Goal: Transaction & Acquisition: Purchase product/service

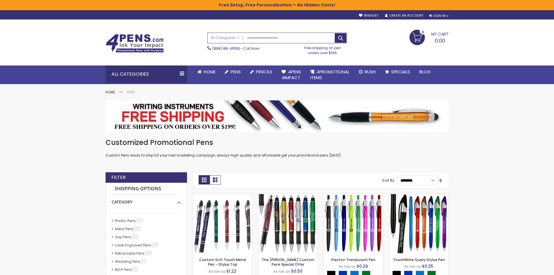
click at [441, 13] on div "sample Wishlist Sign Out Sign In Sign In Login Forgot Your Password? Create an …" at bounding box center [400, 15] width 95 height 6
click at [440, 15] on div "Sign In" at bounding box center [438, 16] width 19 height 4
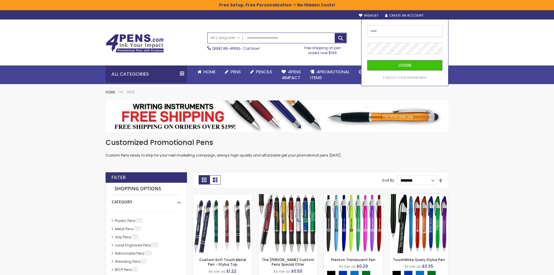
click at [403, 34] on input "email" at bounding box center [404, 31] width 75 height 12
type input "**********"
click at [398, 63] on button "Login" at bounding box center [404, 65] width 75 height 10
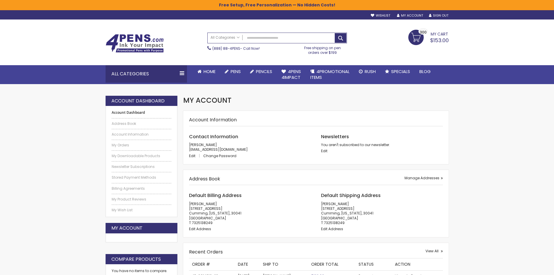
click at [415, 35] on link "My Cart $153.00 300 300 items" at bounding box center [428, 37] width 40 height 15
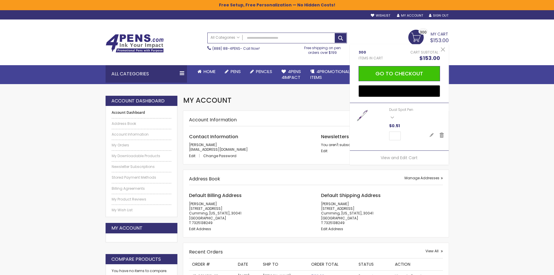
click at [397, 110] on link "Dual Spot Pen" at bounding box center [401, 109] width 24 height 5
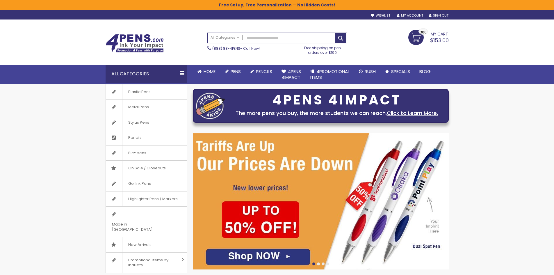
click at [442, 36] on span "My Cart" at bounding box center [439, 34] width 17 height 8
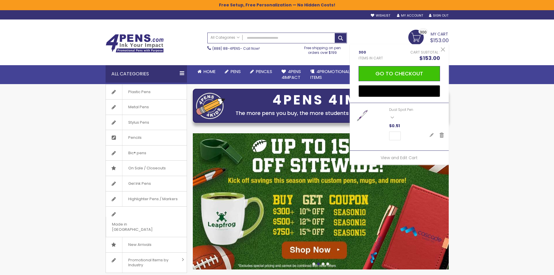
click at [403, 109] on link "Dual Spot Pen" at bounding box center [401, 109] width 24 height 5
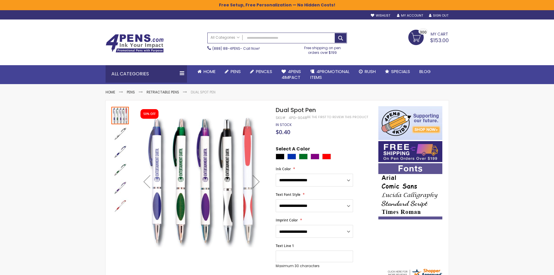
click at [414, 35] on link "My Cart $153.00 300 300 items" at bounding box center [428, 37] width 40 height 15
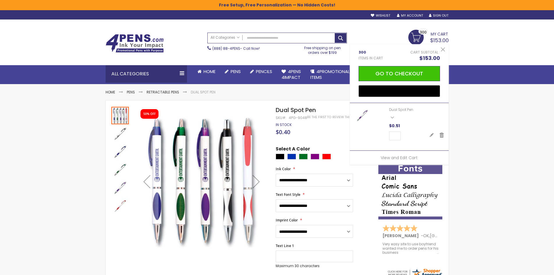
click at [441, 37] on span "$153.00" at bounding box center [439, 40] width 19 height 7
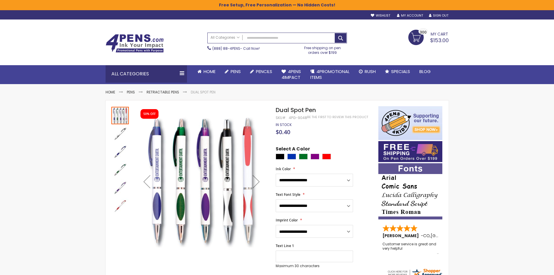
click at [442, 37] on span "$153.00" at bounding box center [439, 40] width 19 height 7
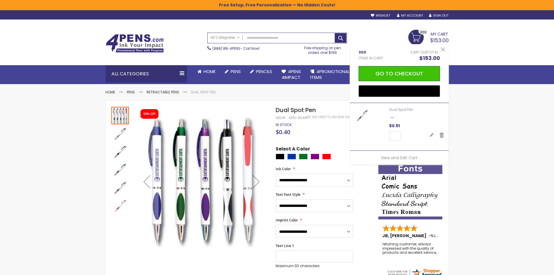
click at [361, 54] on span "300" at bounding box center [371, 52] width 24 height 5
click at [419, 55] on div "$153.00" at bounding box center [399, 58] width 81 height 7
click at [432, 56] on span "$153.00" at bounding box center [429, 57] width 21 height 7
click at [432, 36] on span "My Cart" at bounding box center [439, 34] width 17 height 8
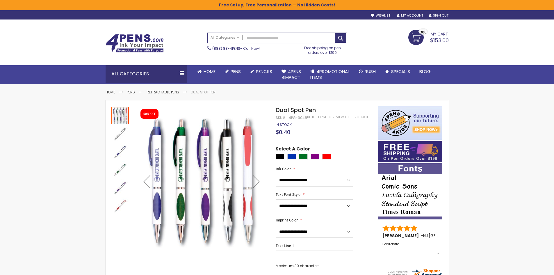
click at [415, 34] on link "My Cart $153.00 300 300 items" at bounding box center [428, 37] width 40 height 15
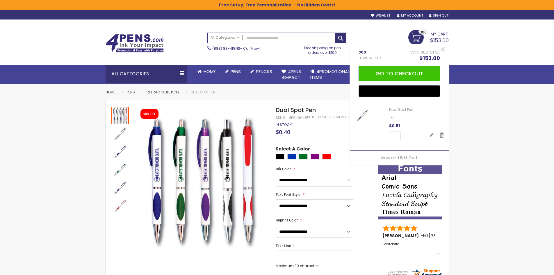
drag, startPoint x: 81, startPoint y: 162, endPoint x: 79, endPoint y: 165, distance: 3.9
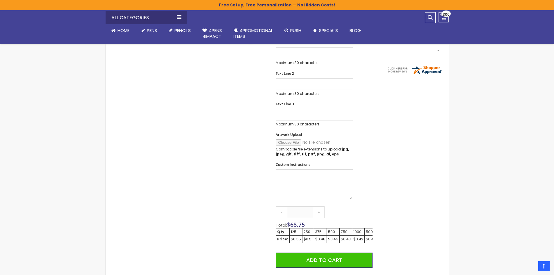
scroll to position [204, 0]
